Goal: Task Accomplishment & Management: Complete application form

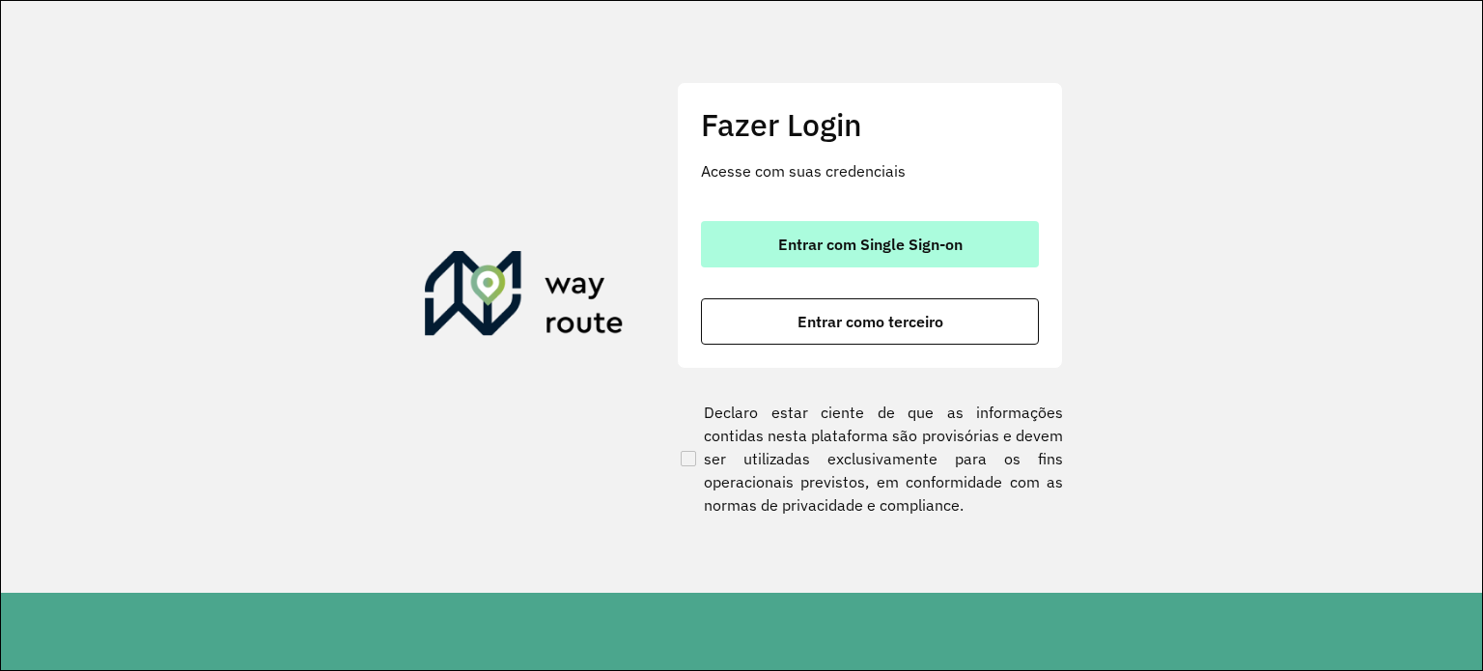
click at [880, 232] on button "Entrar com Single Sign-on" at bounding box center [870, 244] width 338 height 46
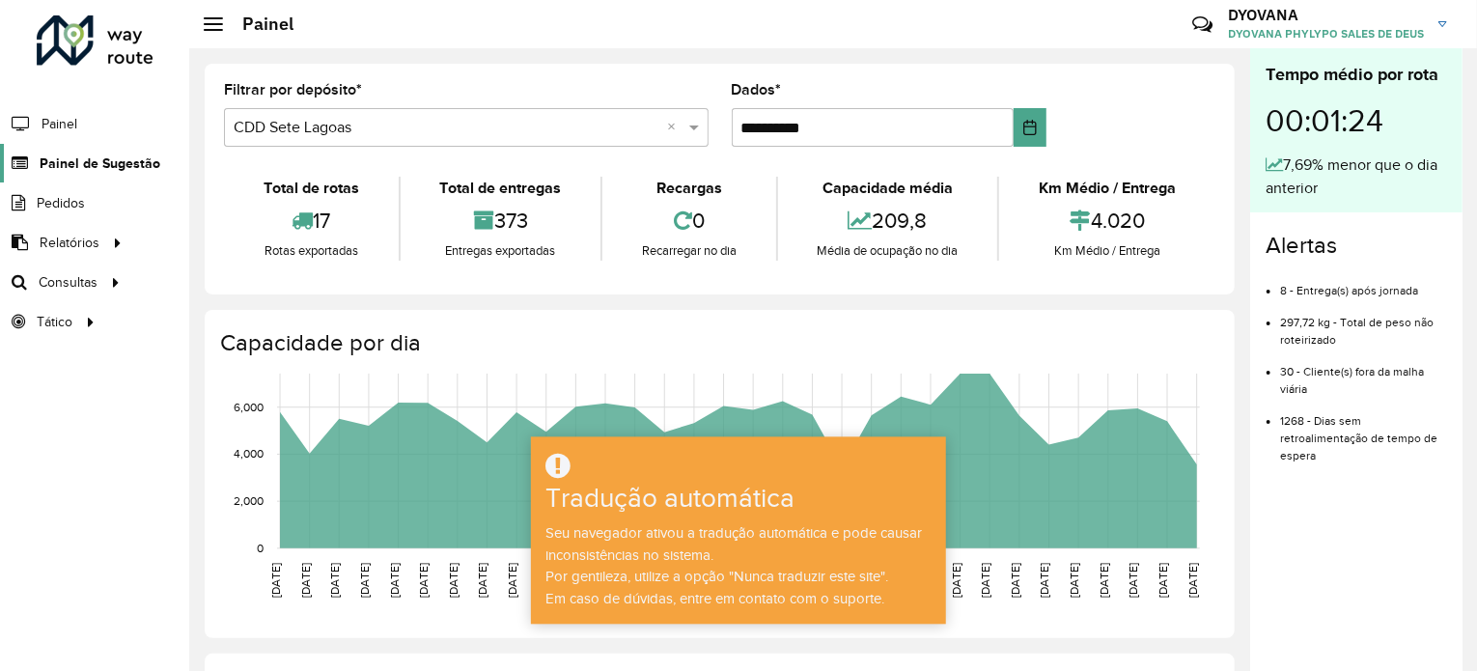
click at [85, 153] on span "Painel de Sugestão" at bounding box center [100, 163] width 121 height 20
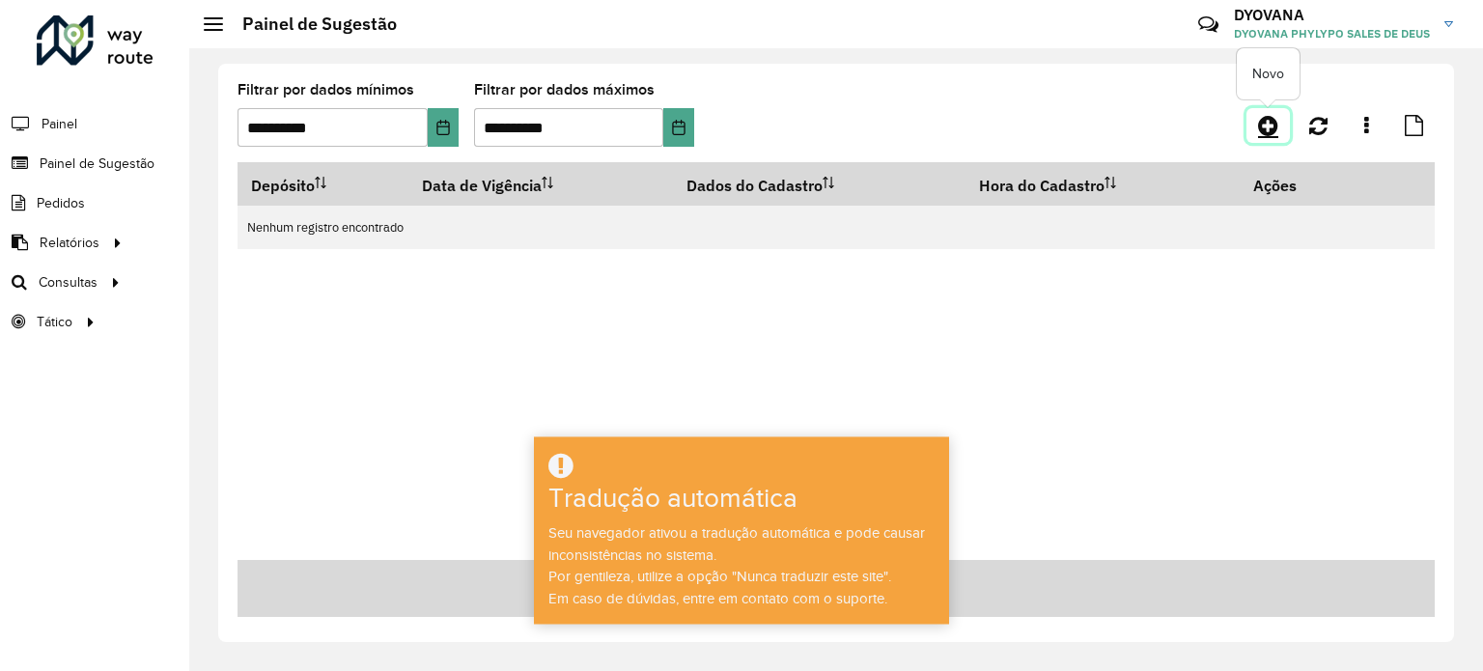
click at [1260, 132] on icon at bounding box center [1268, 125] width 20 height 23
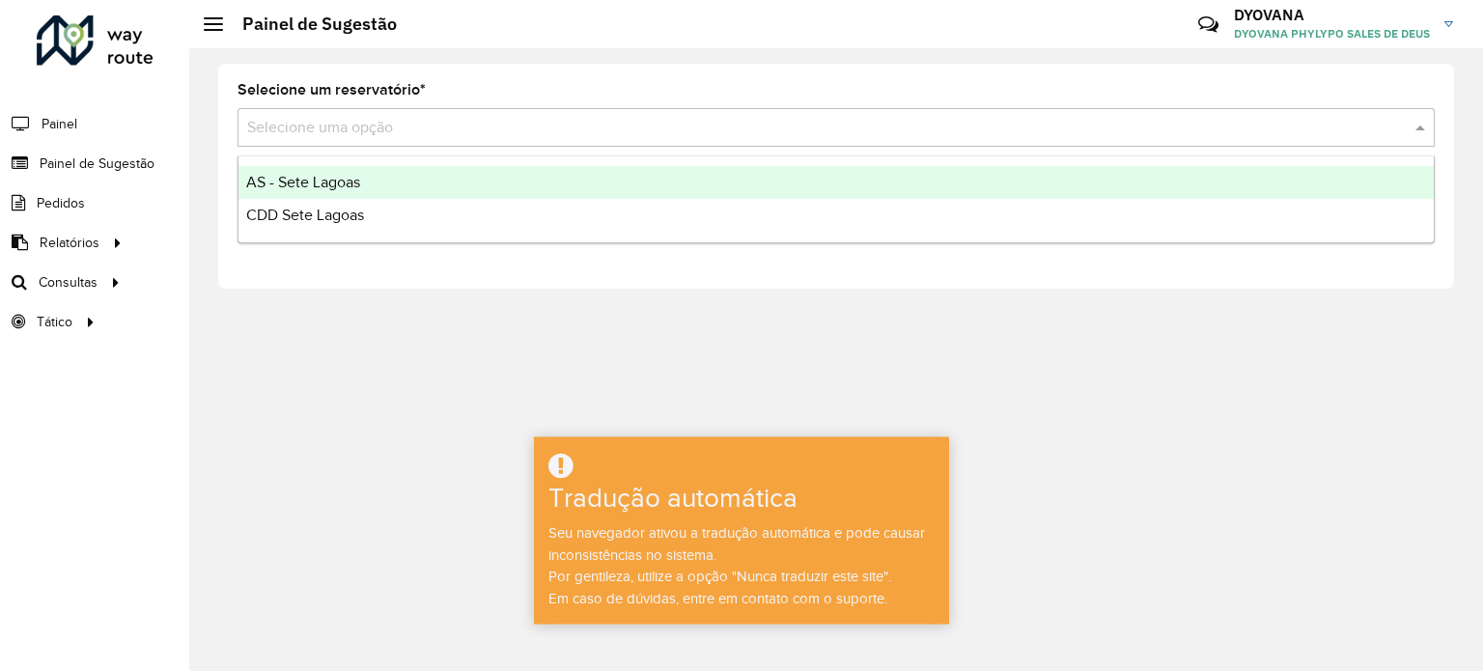
click at [443, 143] on div "Selecione uma opção" at bounding box center [835, 127] width 1197 height 39
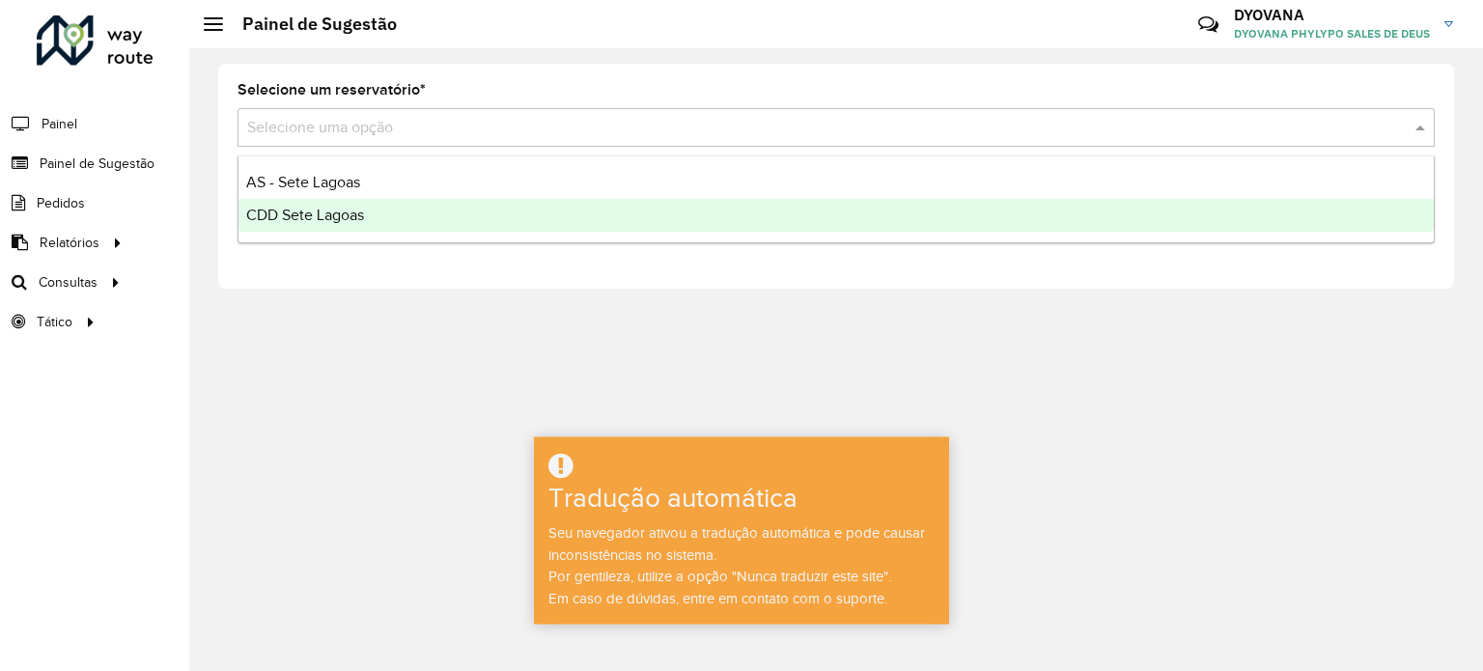
click at [320, 209] on font "CDD Sete Lagoas" at bounding box center [305, 215] width 118 height 16
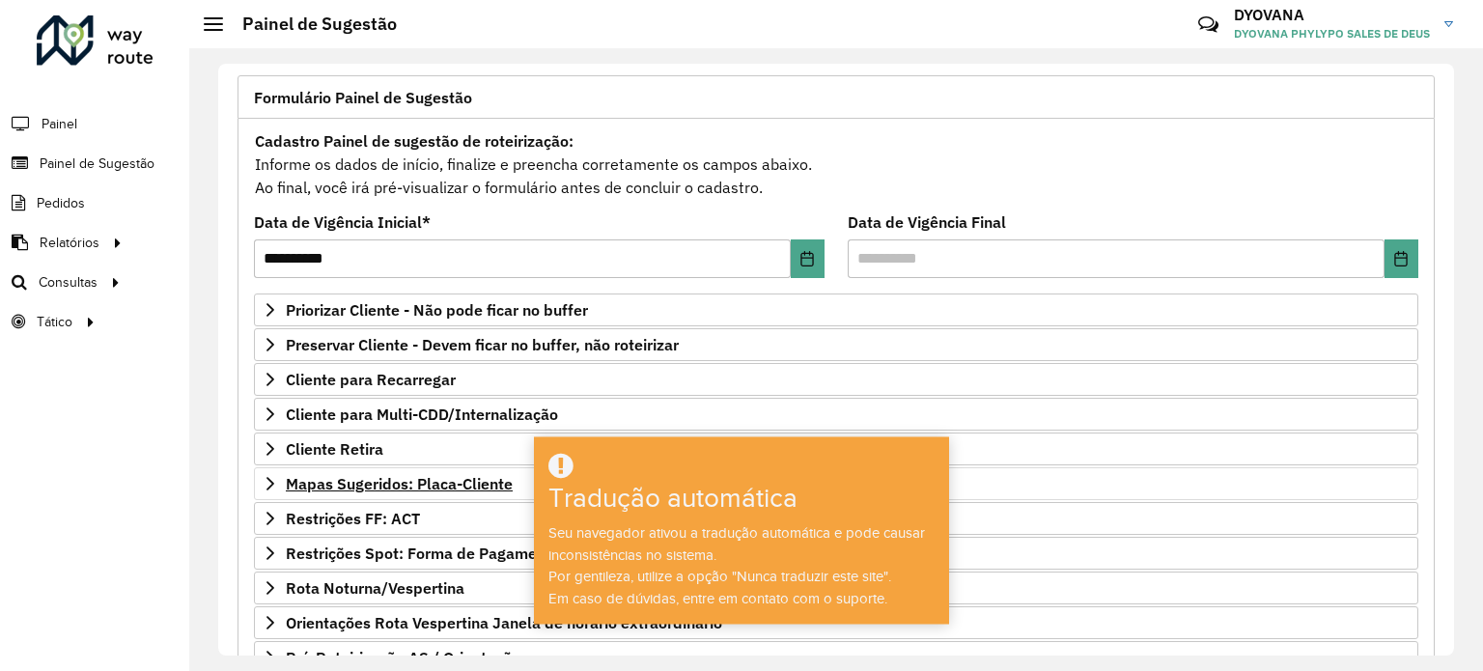
scroll to position [284, 0]
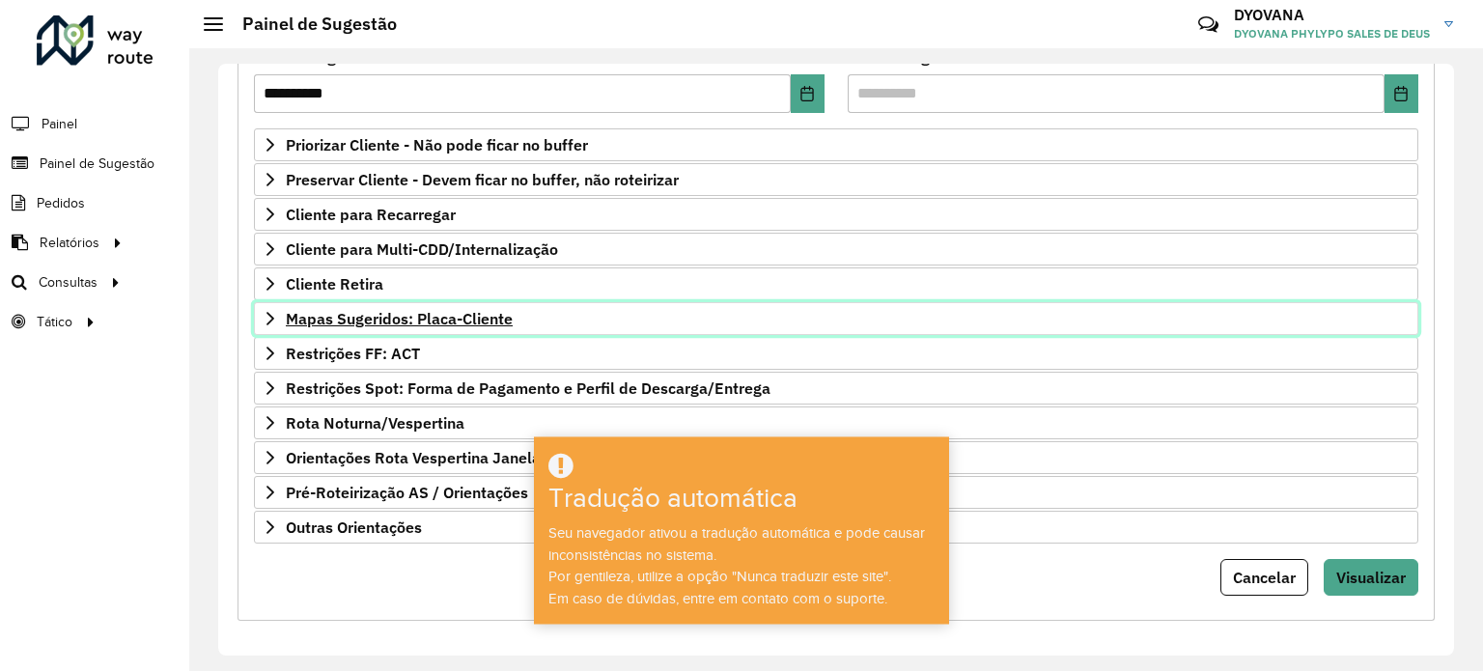
click at [411, 309] on font "Mapas Sugeridos: Placa-Cliente" at bounding box center [399, 318] width 227 height 19
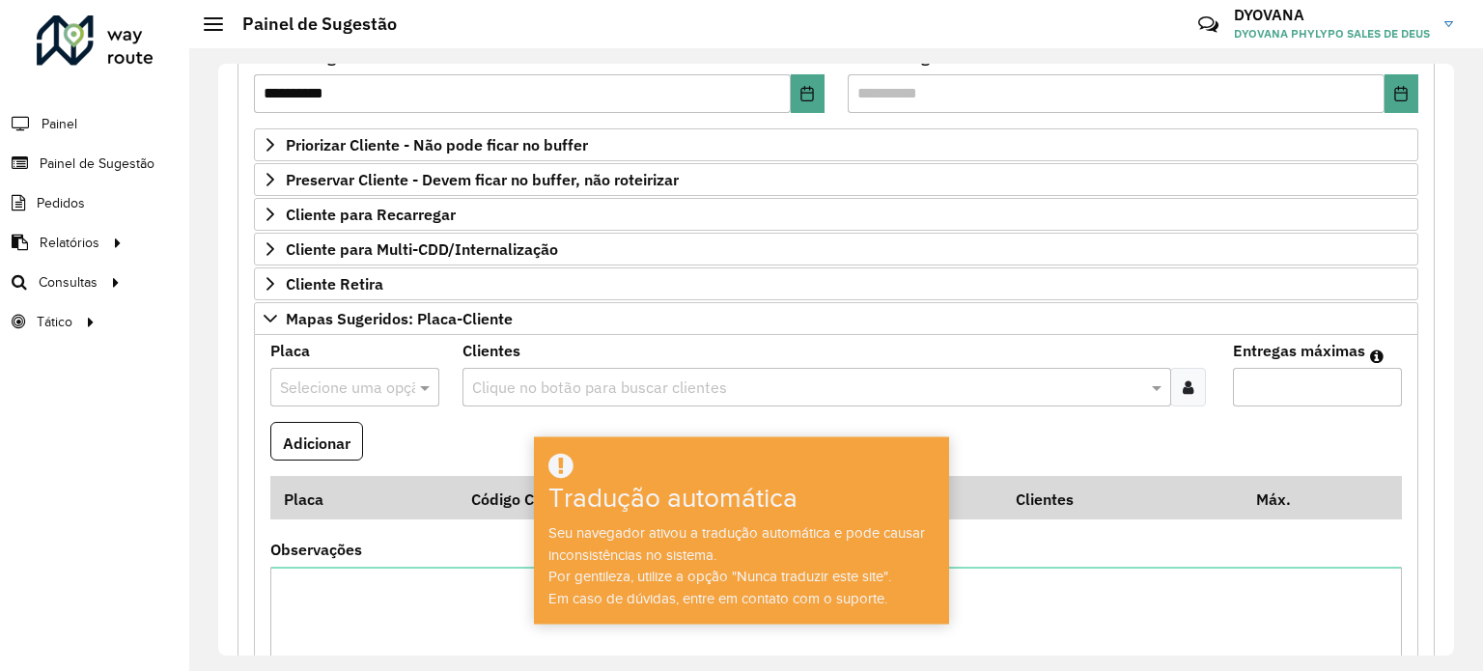
click at [379, 385] on input "text" at bounding box center [335, 387] width 111 height 23
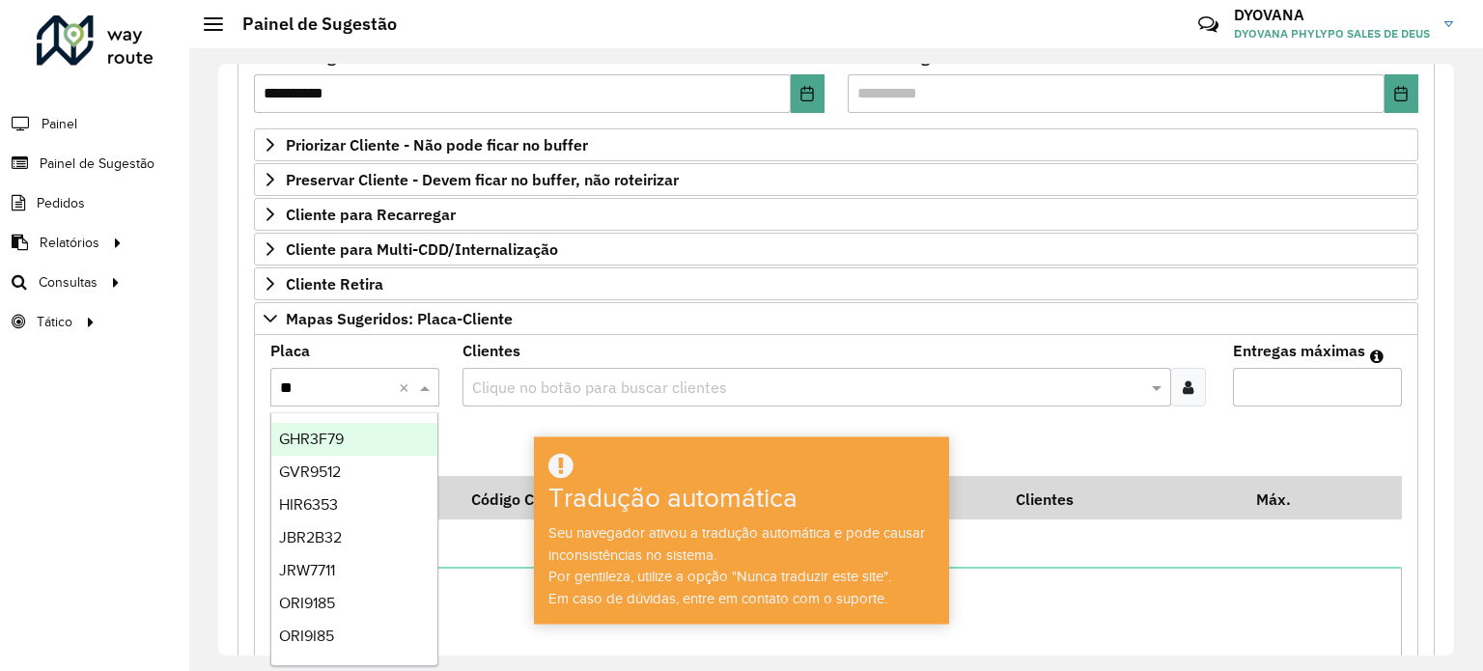
type input "***"
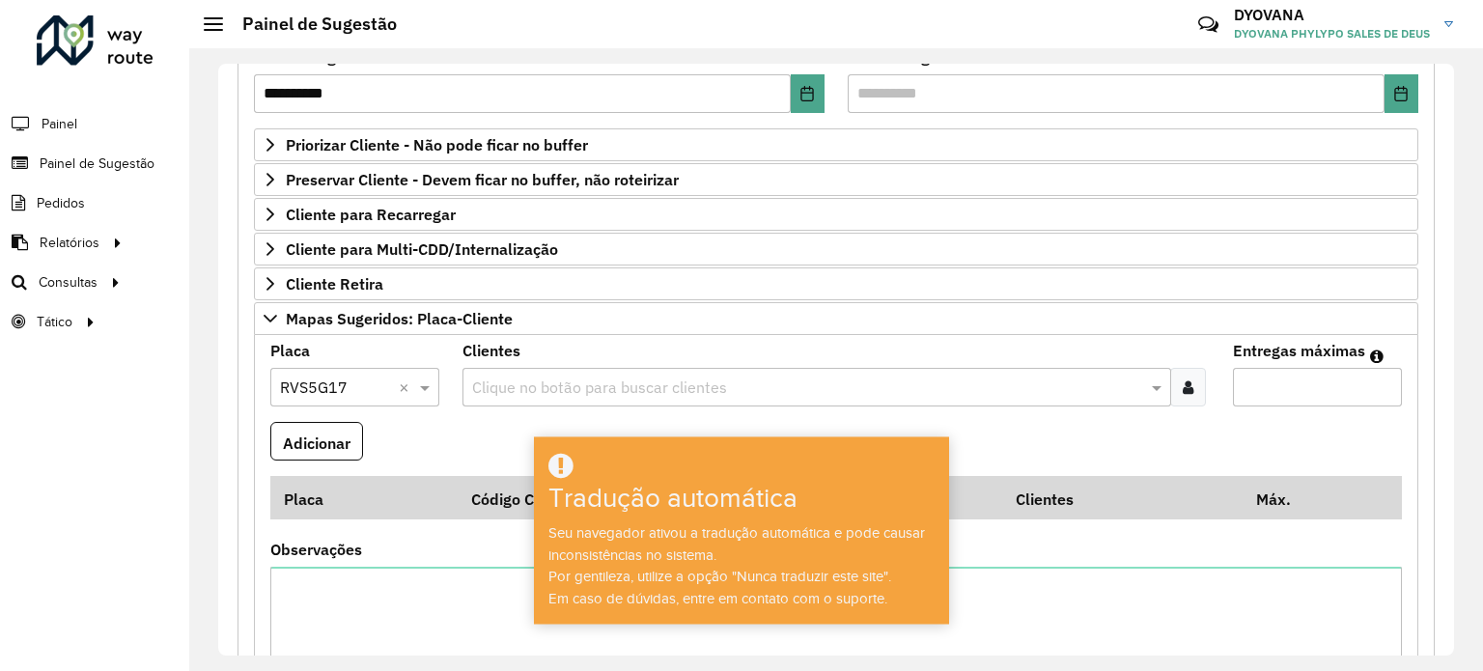
click at [1181, 392] on div at bounding box center [1188, 387] width 36 height 39
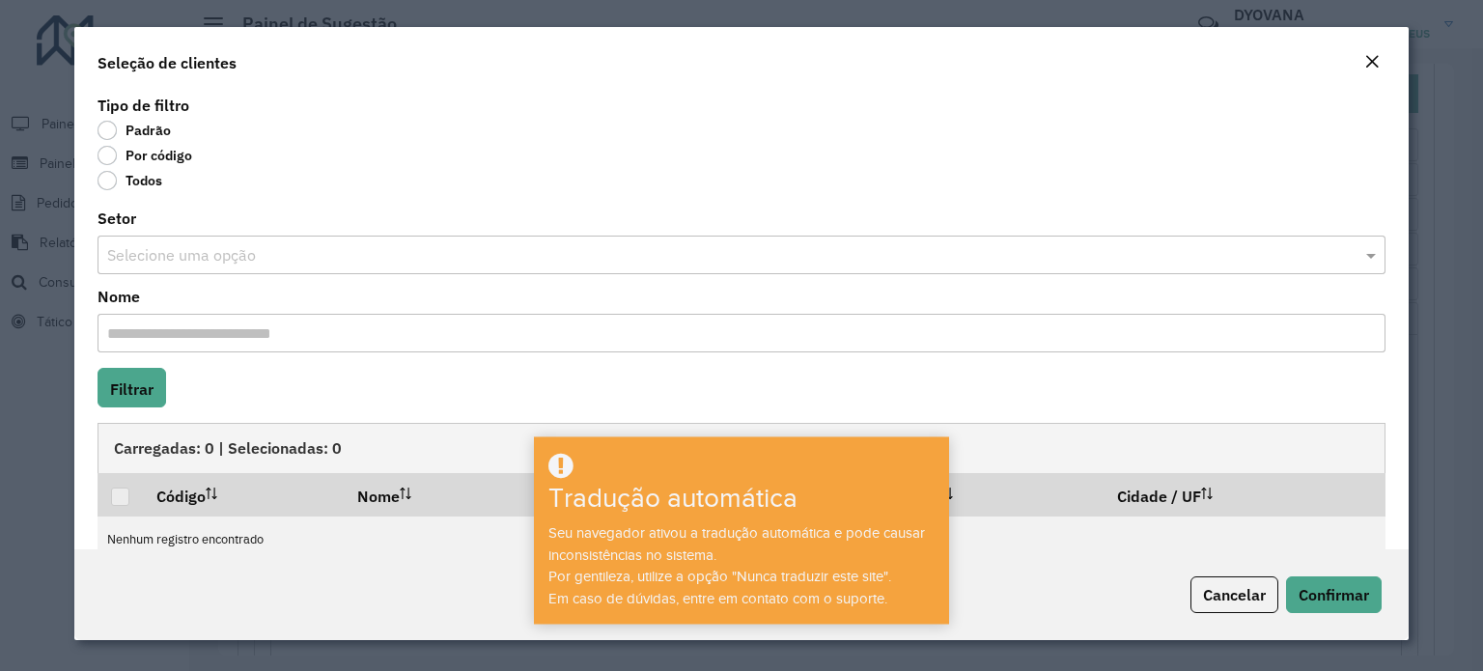
click at [105, 153] on label "Por código" at bounding box center [145, 155] width 95 height 19
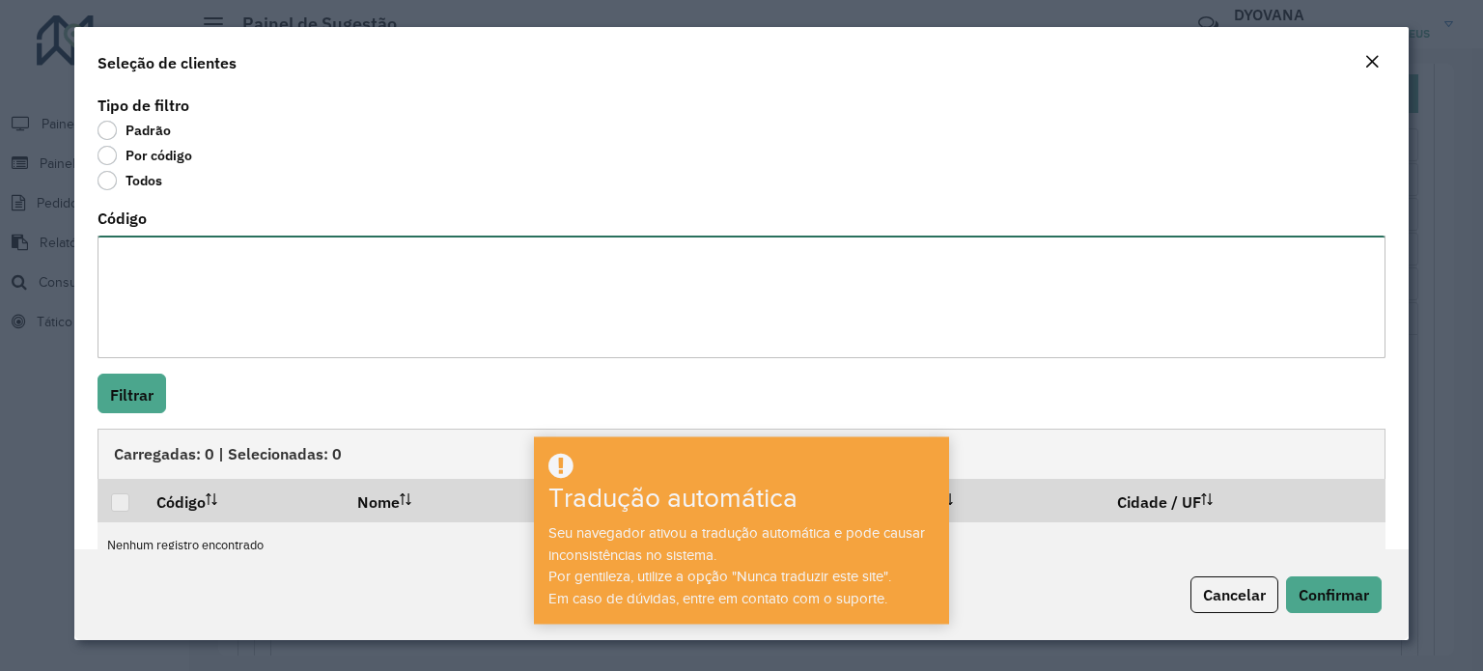
click at [185, 296] on textarea "Código" at bounding box center [742, 297] width 1288 height 123
paste textarea "*** **** *****"
type textarea "*** **** *****"
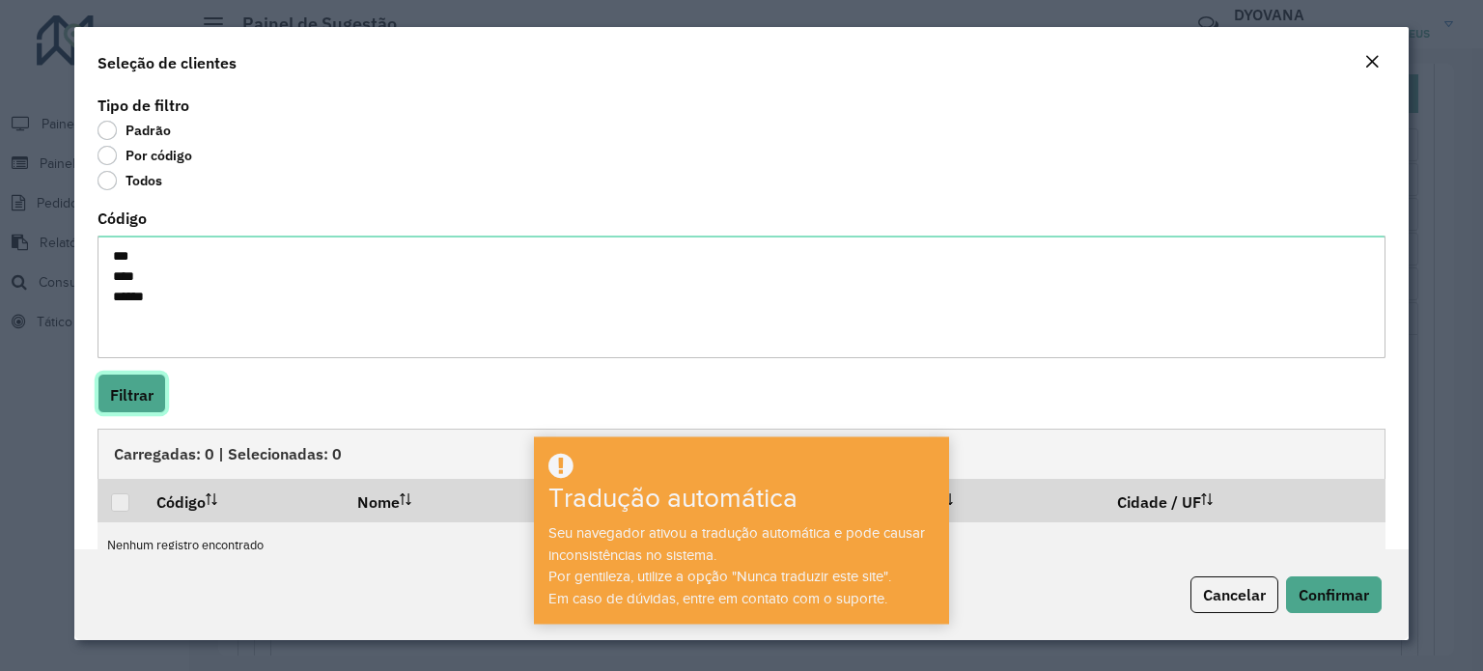
click at [109, 412] on button "Filtrar" at bounding box center [132, 394] width 69 height 40
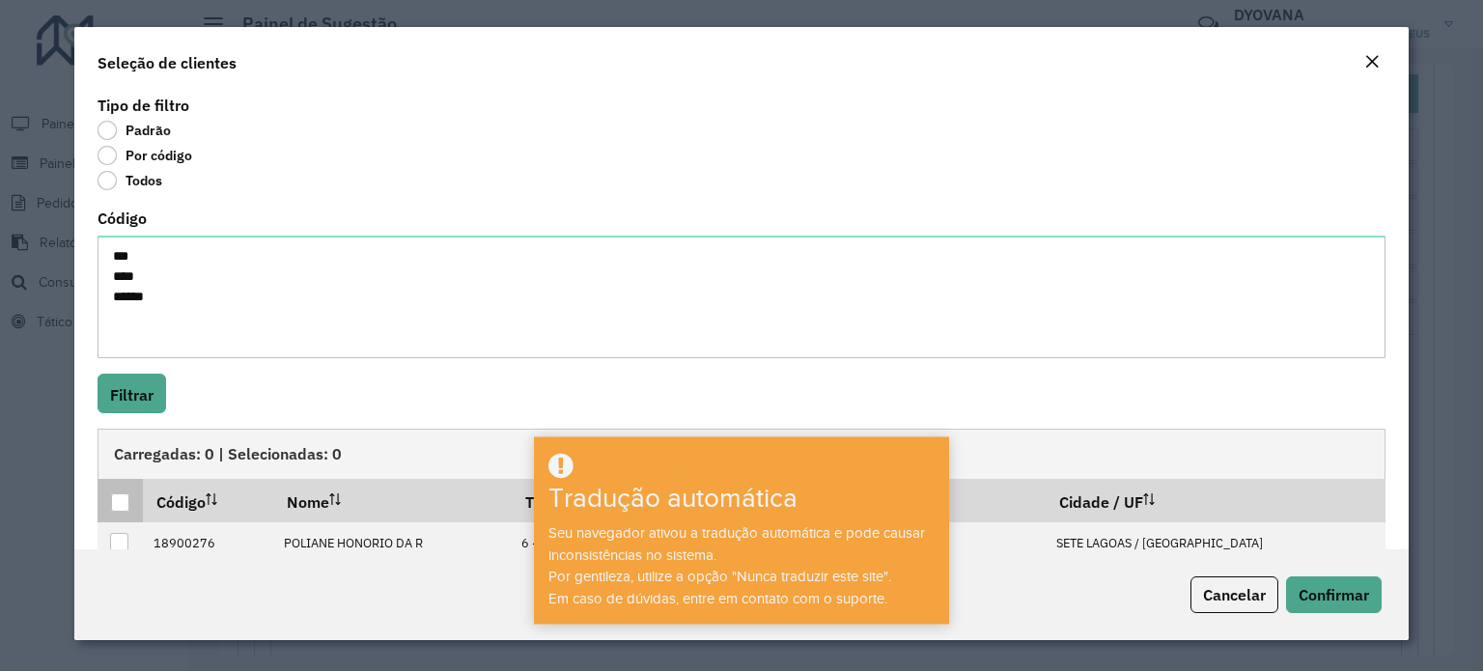
click at [112, 504] on div at bounding box center [120, 502] width 18 height 18
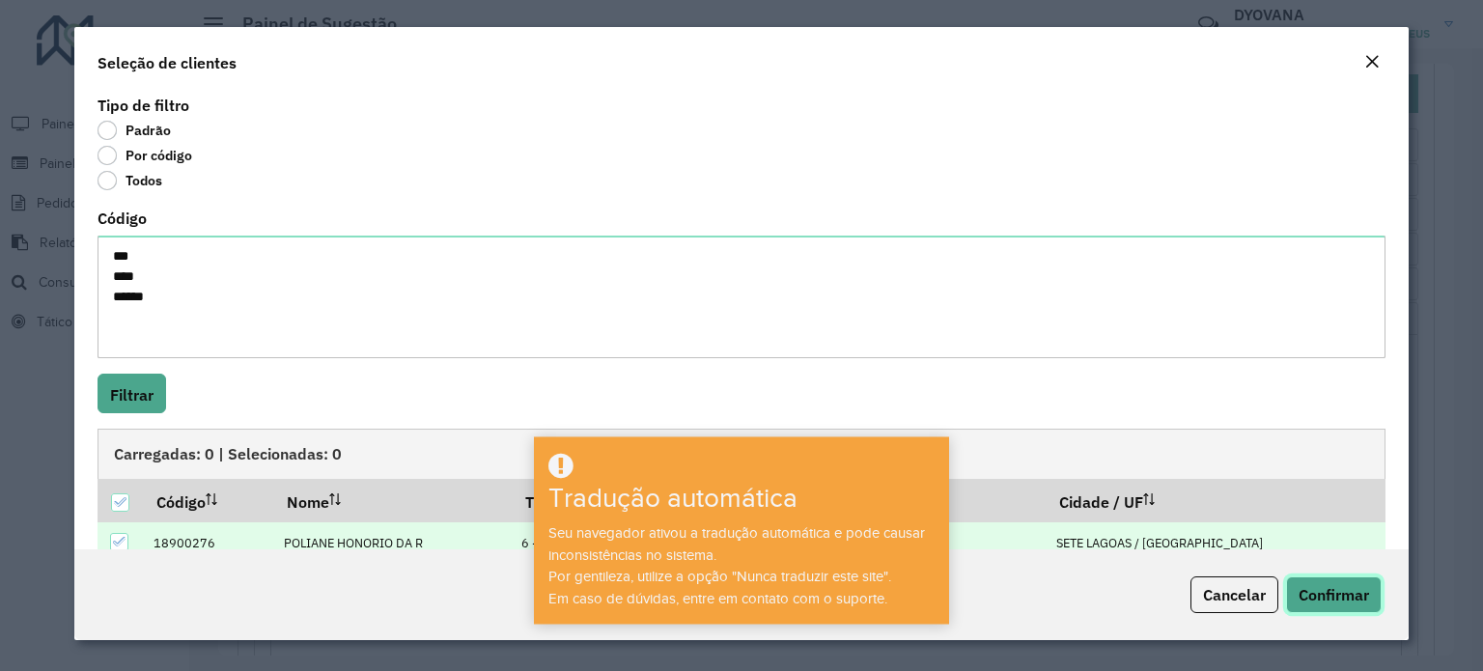
click at [1342, 588] on font "Confirmar" at bounding box center [1333, 594] width 70 height 19
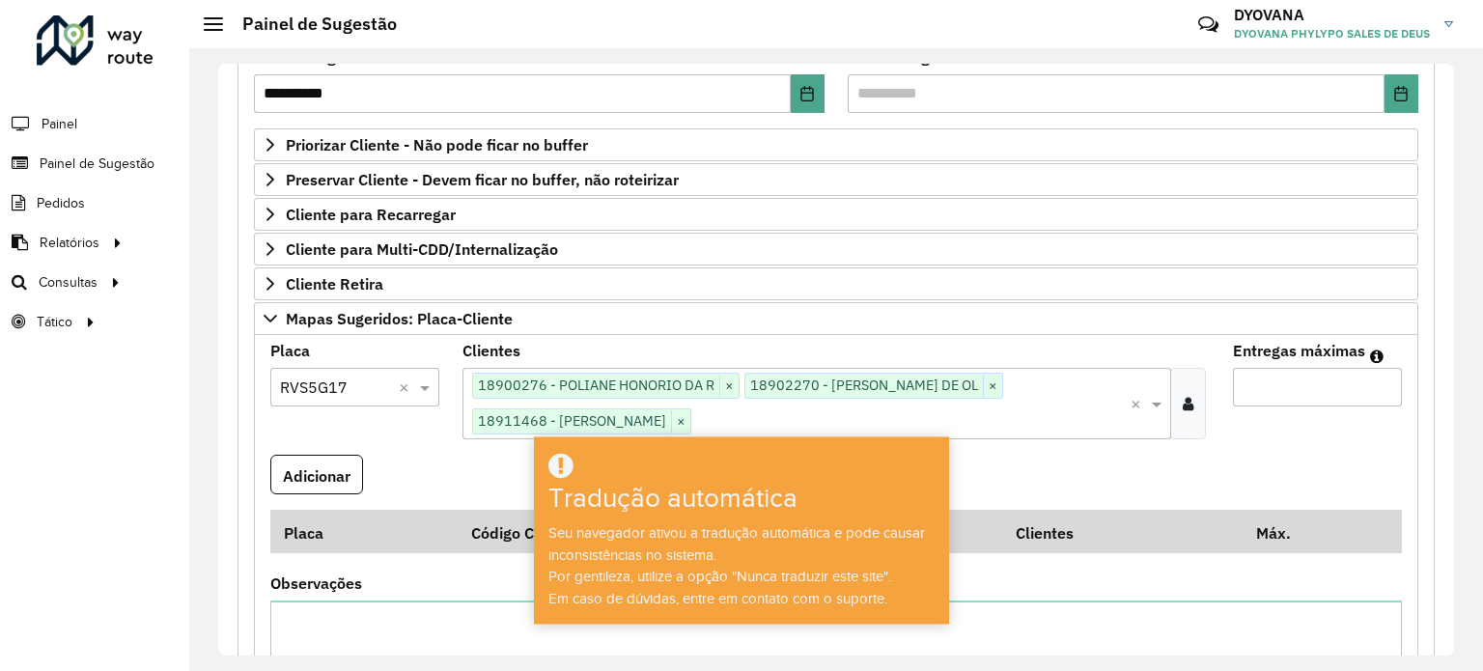
click at [1325, 395] on input "Entregas máximas" at bounding box center [1317, 387] width 169 height 39
type input "*"
click at [301, 472] on font "Adicionar" at bounding box center [317, 475] width 68 height 19
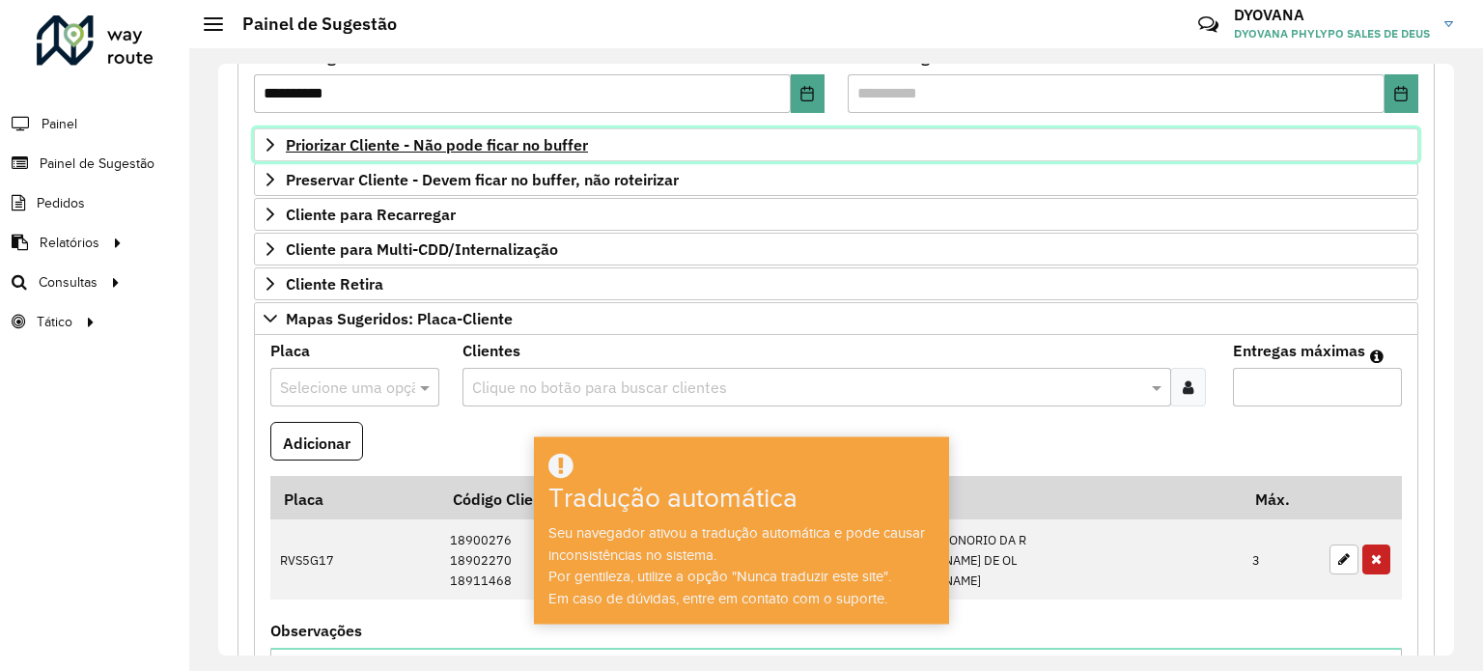
click at [529, 146] on font "Priorizar Cliente - Não pode ficar no buffer" at bounding box center [437, 144] width 302 height 19
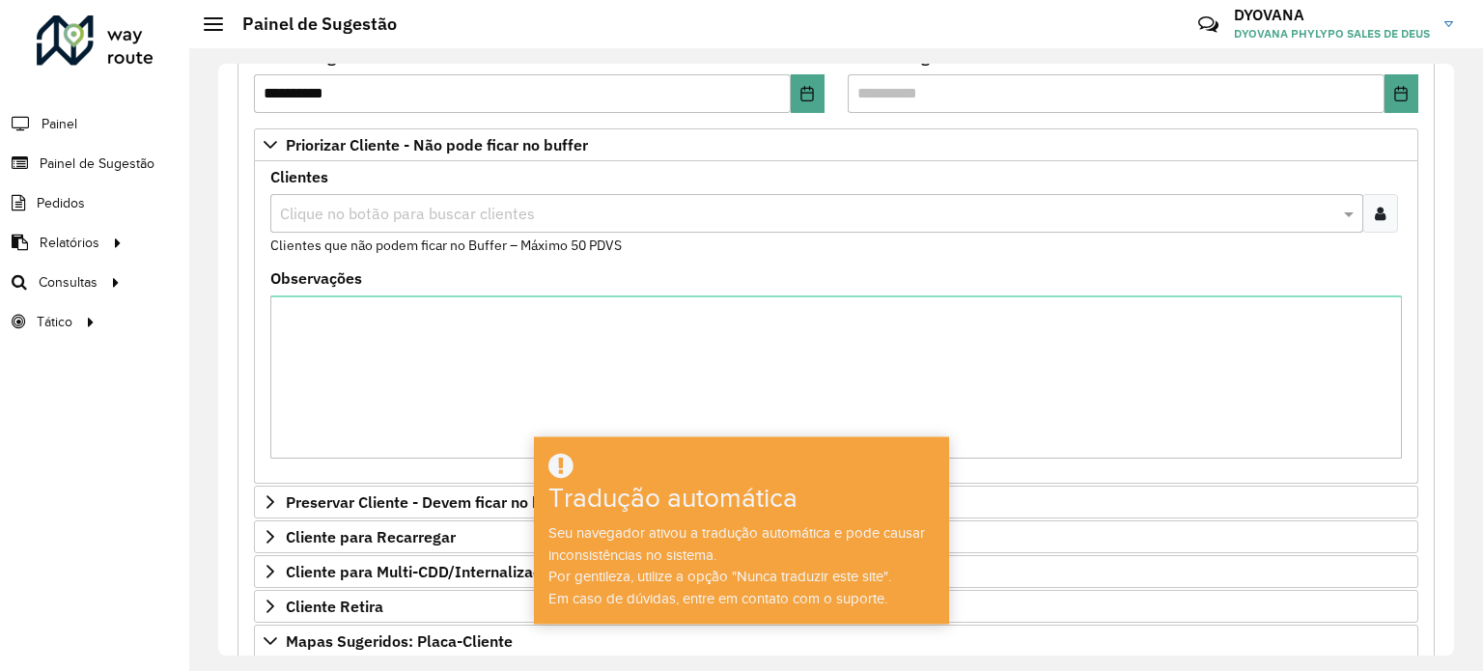
click at [1368, 223] on div at bounding box center [1380, 213] width 36 height 39
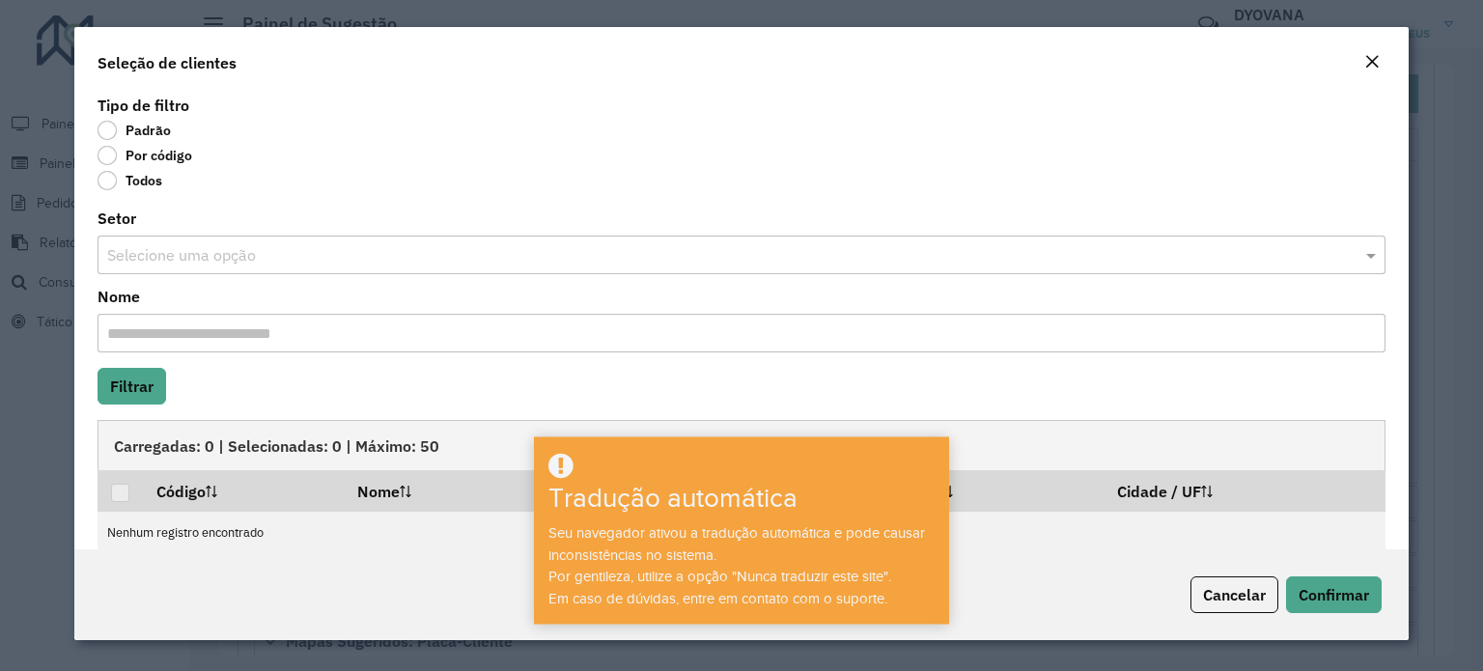
click at [110, 148] on label "Por código" at bounding box center [145, 155] width 95 height 19
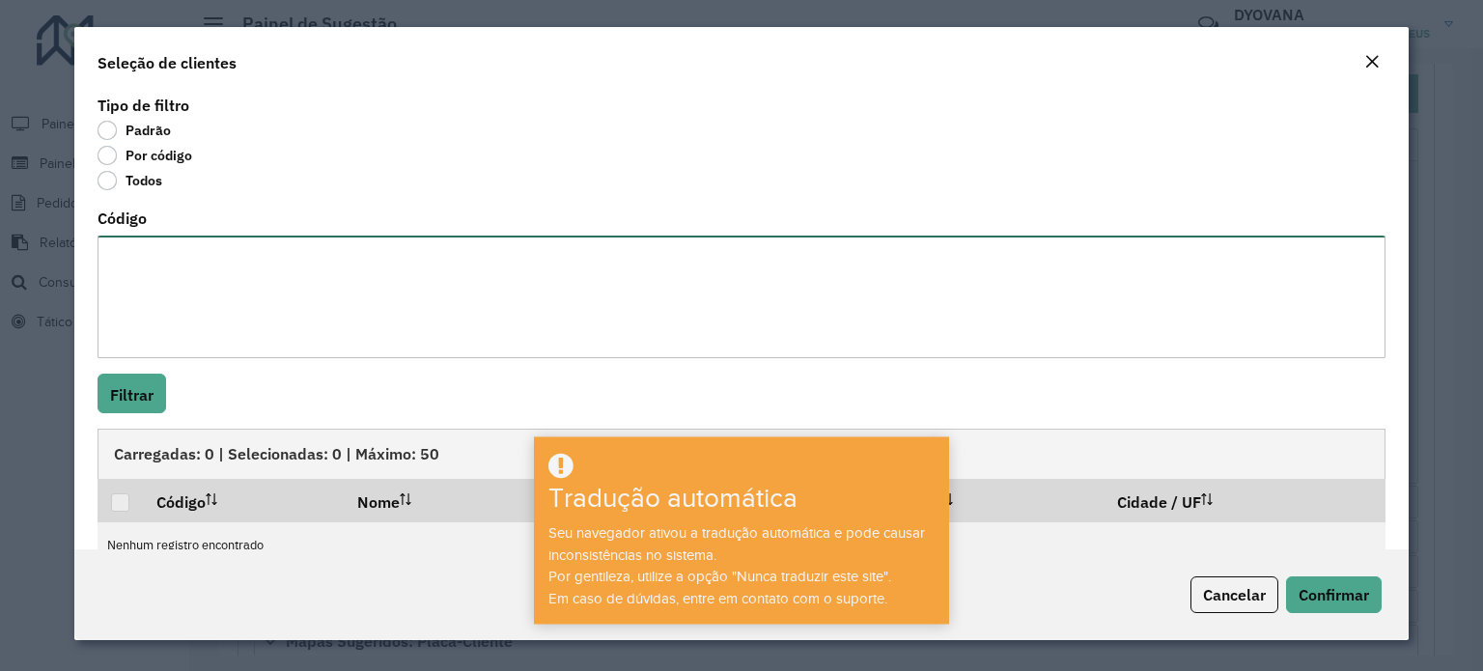
click at [189, 246] on textarea "Código" at bounding box center [742, 297] width 1288 height 123
paste textarea "***** **** **** **** ***** **** ***** ***** ***** ****"
type textarea "***** **** **** **** ***** **** ***** ***** ***** ****"
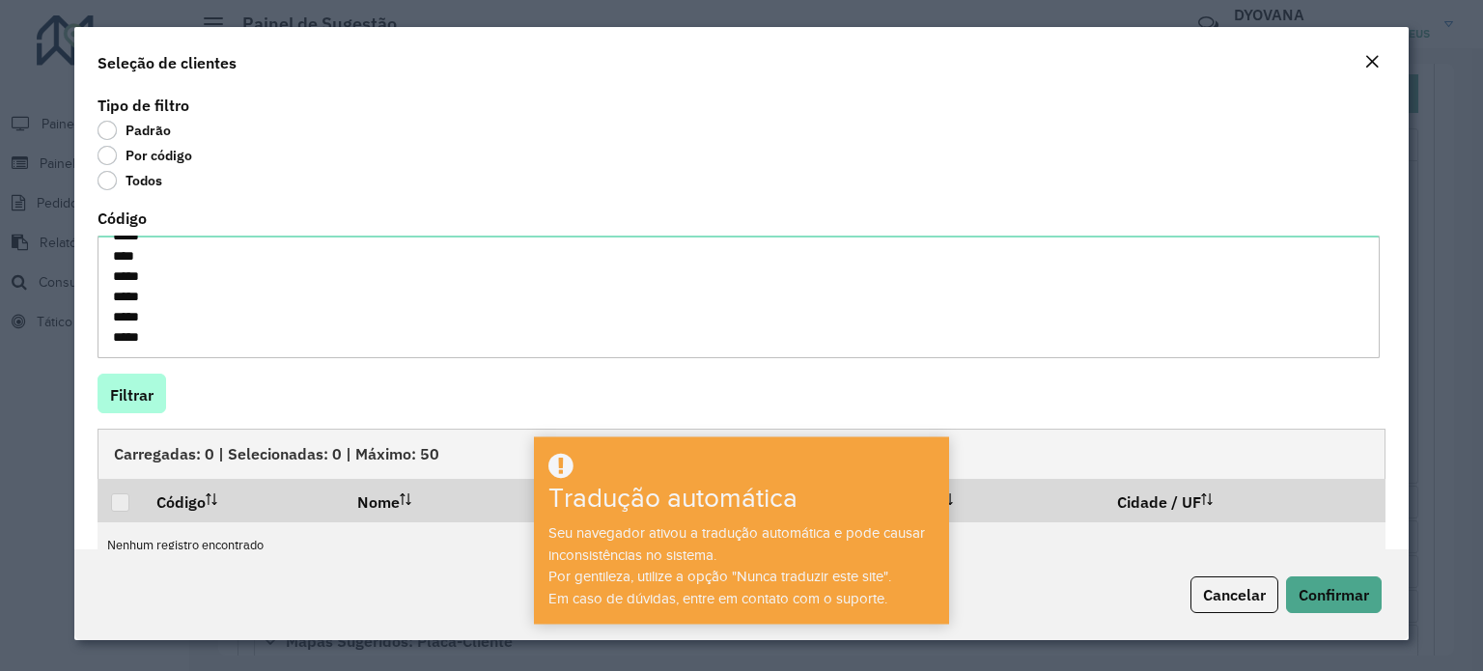
drag, startPoint x: 106, startPoint y: 416, endPoint x: 120, endPoint y: 395, distance: 25.2
click at [120, 395] on div "Tipo de filtro Padrão Por código Todos Código ***** **** **** **** ***** **** *…" at bounding box center [741, 320] width 1334 height 459
click at [120, 395] on font "Filtrar" at bounding box center [131, 394] width 43 height 19
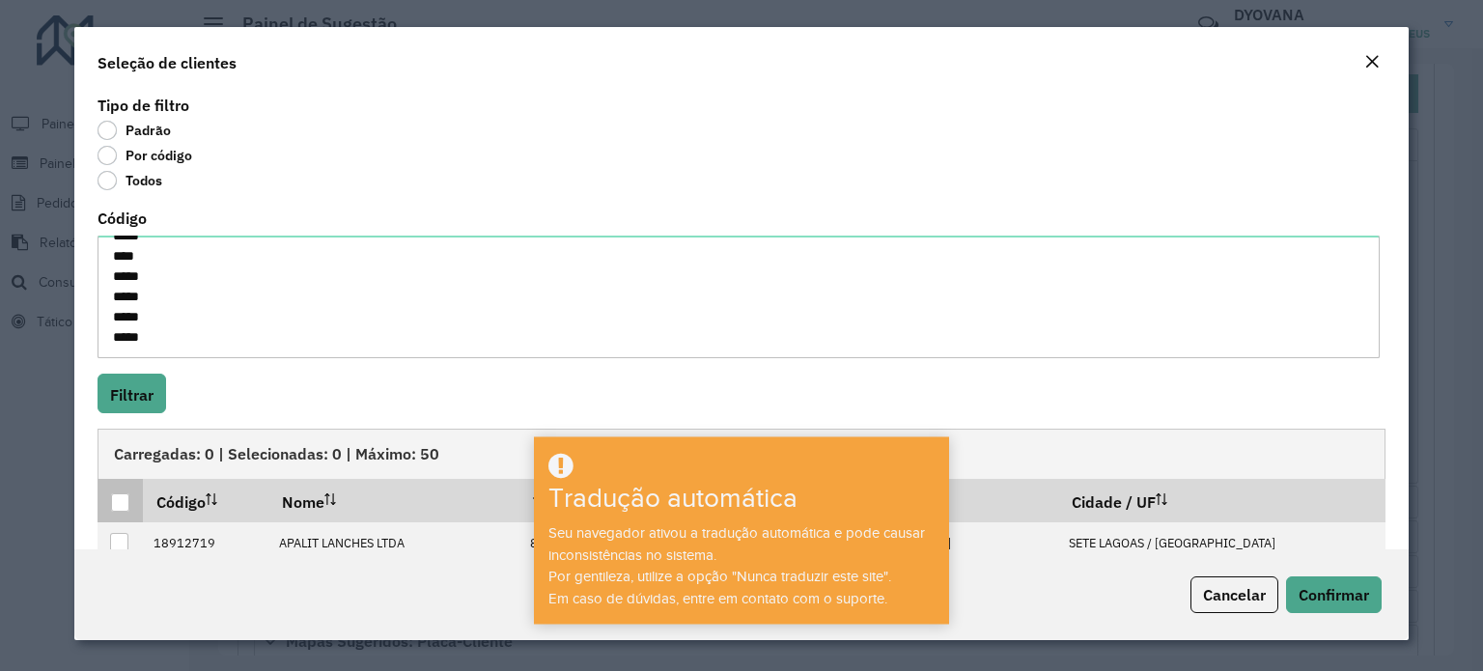
click at [124, 505] on div at bounding box center [120, 502] width 18 height 18
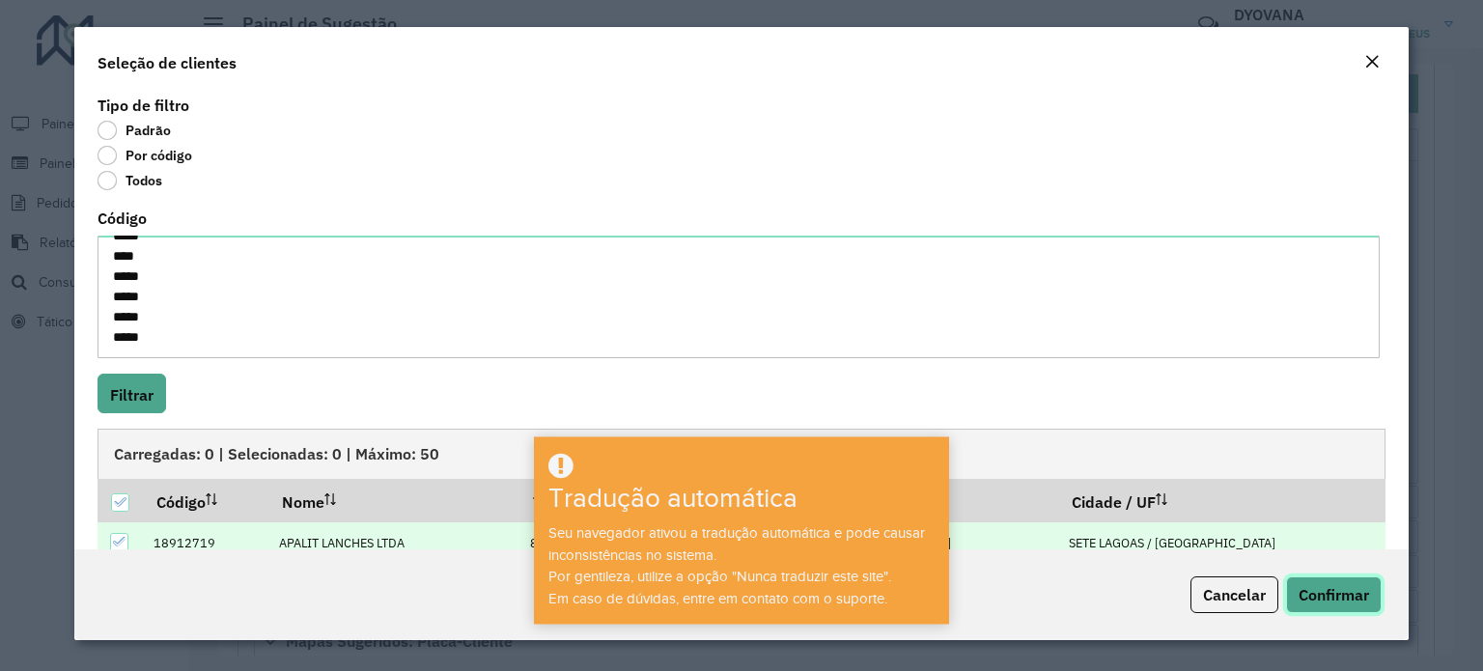
click at [1317, 598] on font "Confirmar" at bounding box center [1333, 594] width 70 height 19
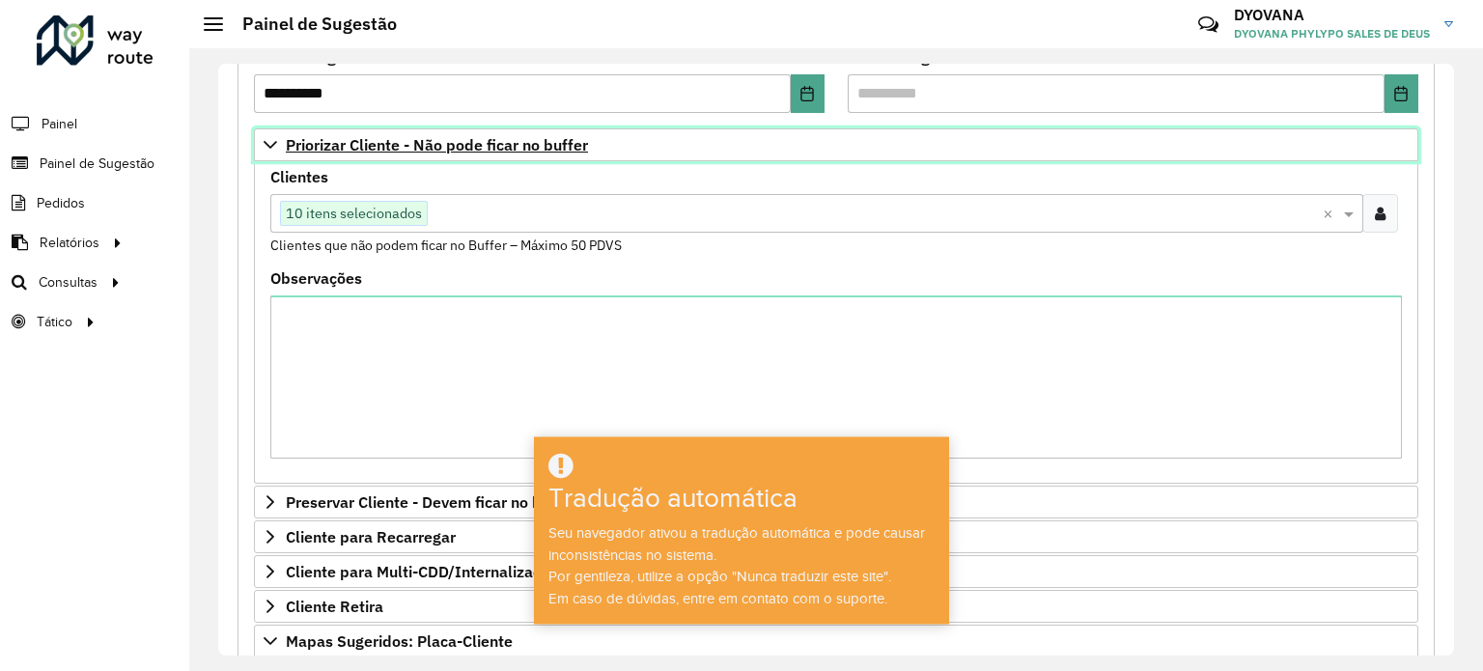
click at [429, 142] on font "Priorizar Cliente - Não pode ficar no buffer" at bounding box center [437, 144] width 302 height 19
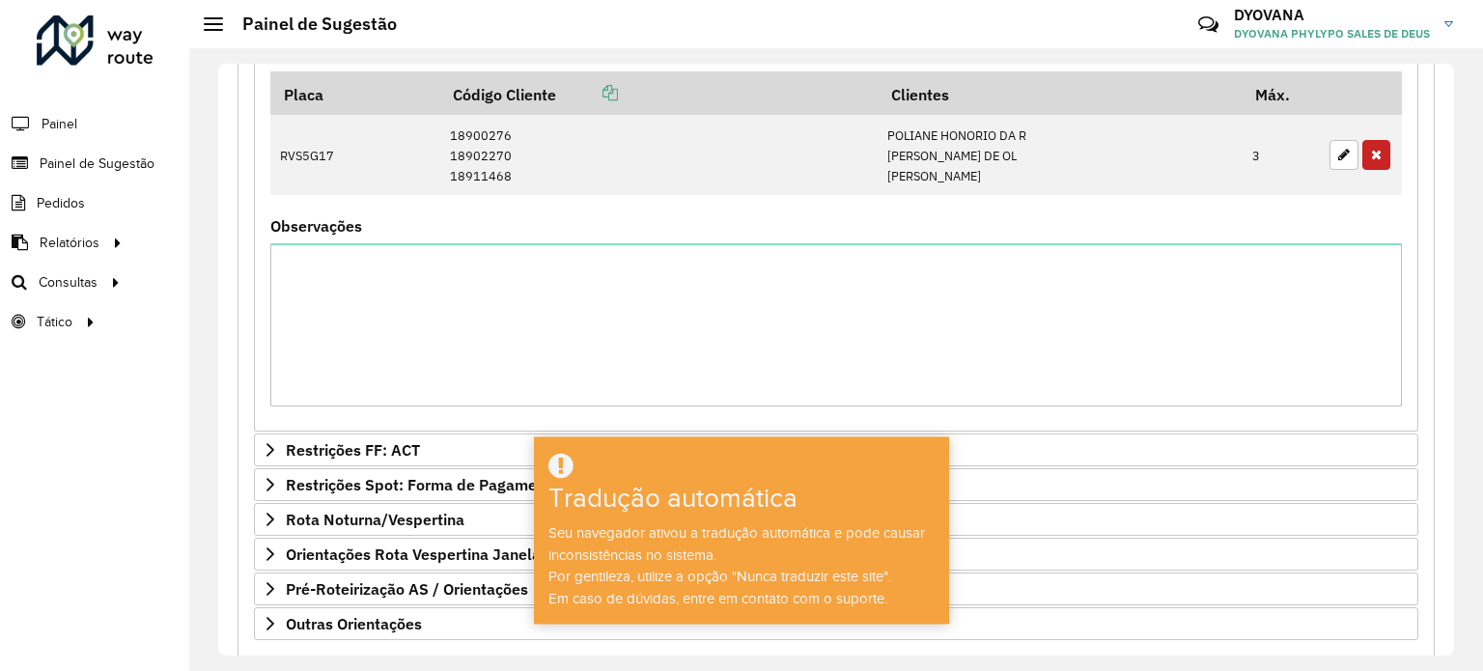
scroll to position [786, 0]
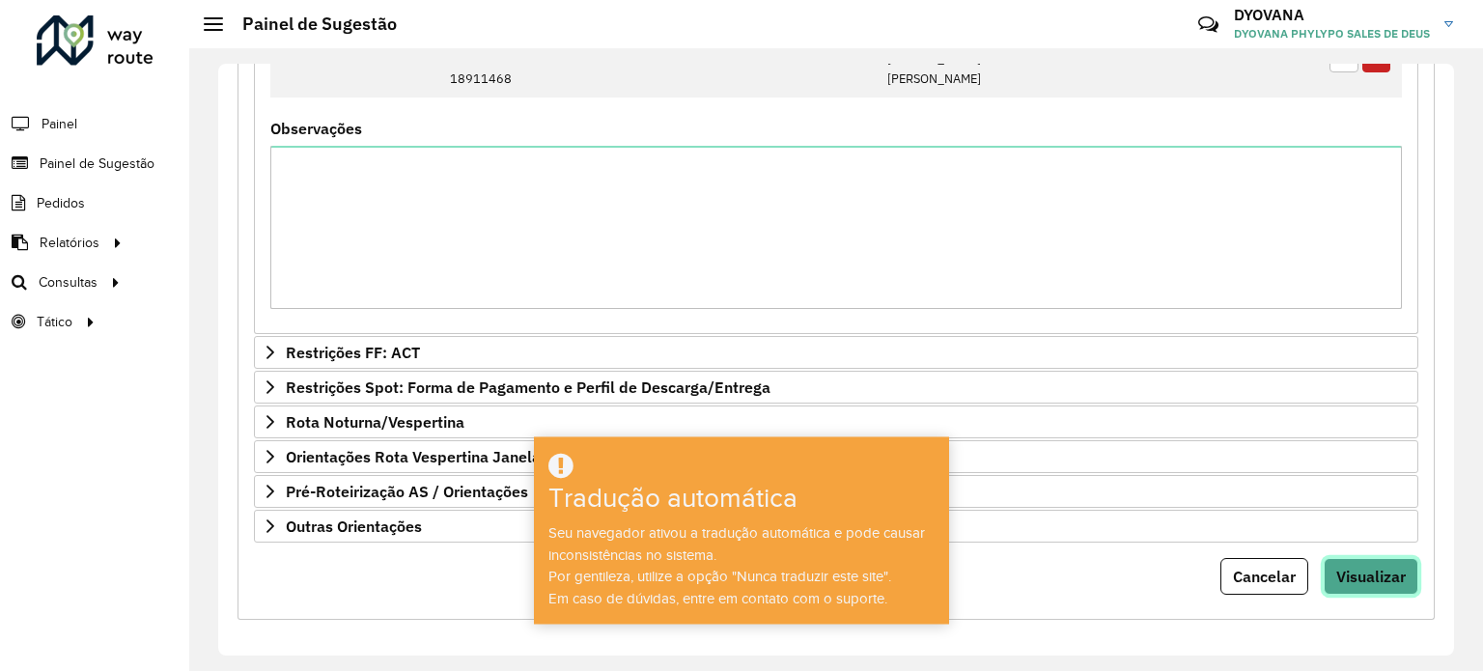
click at [1410, 575] on button "Visualizar" at bounding box center [1371, 576] width 95 height 37
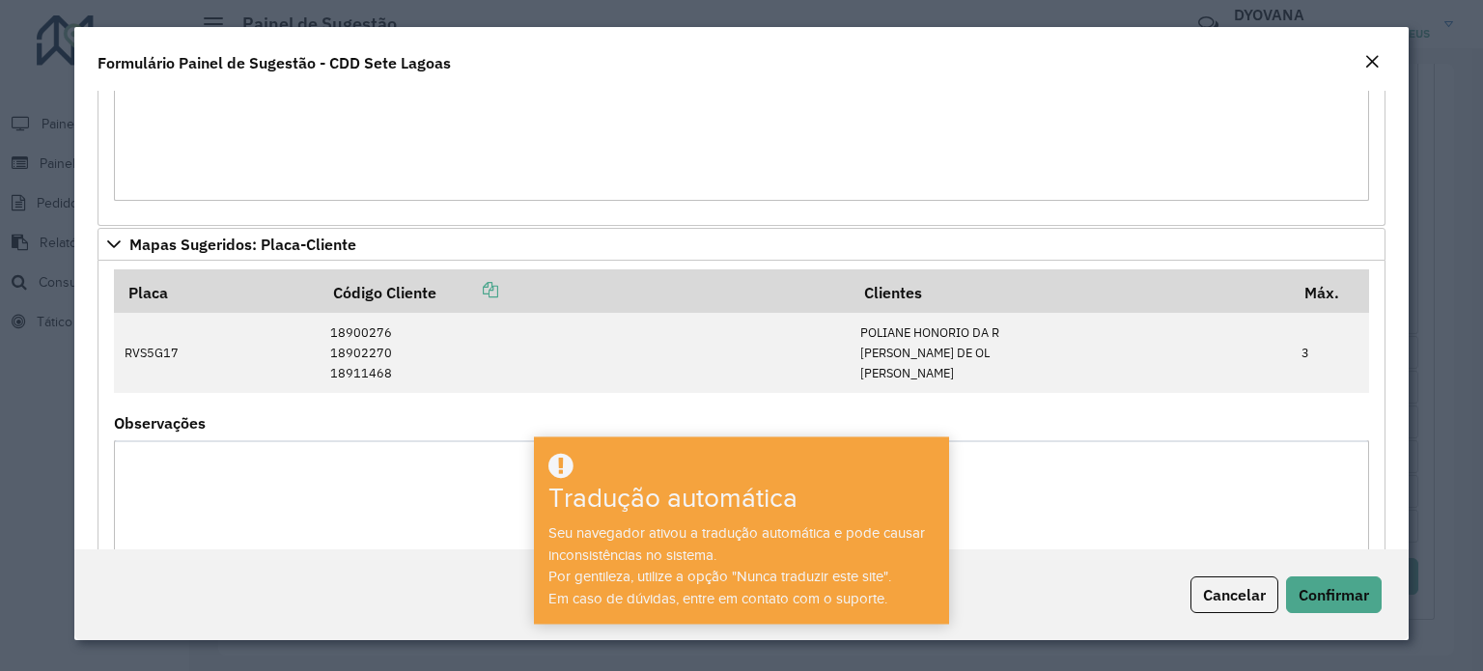
scroll to position [784, 0]
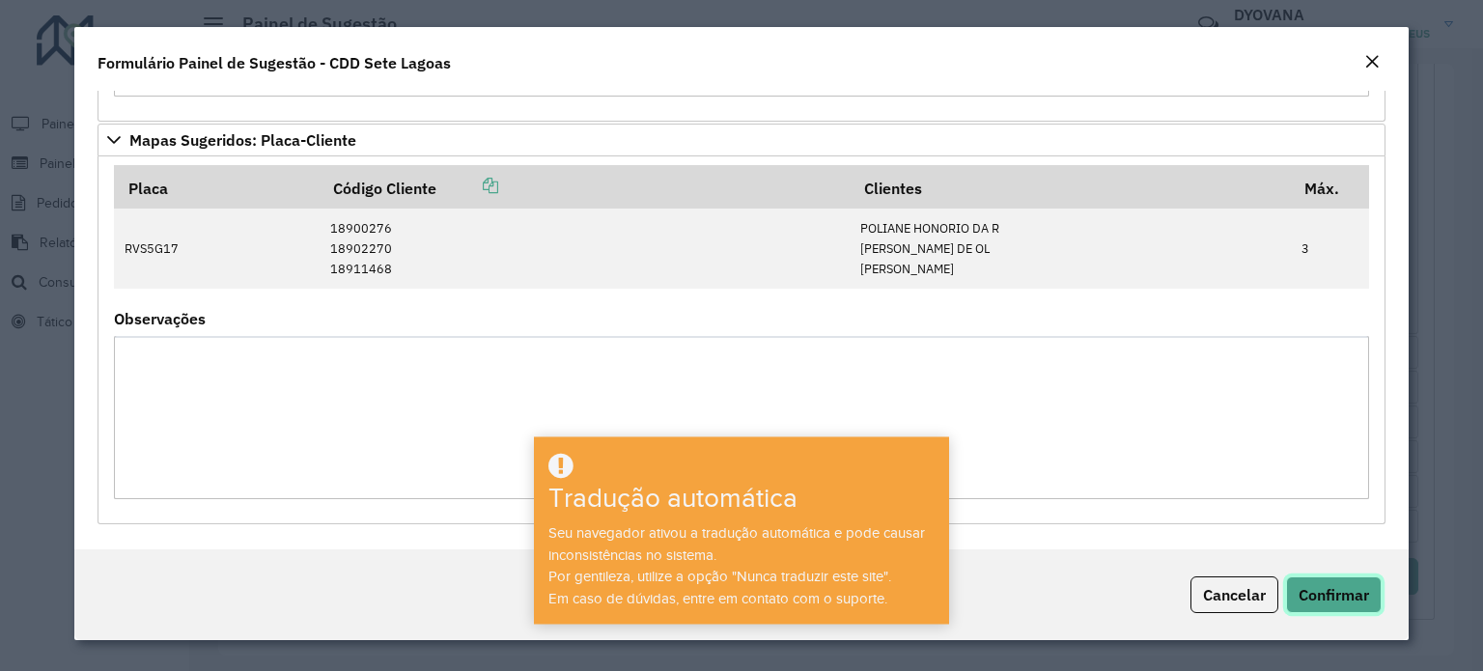
click at [1332, 596] on font "Confirmar" at bounding box center [1333, 594] width 70 height 19
